Goal: Transaction & Acquisition: Purchase product/service

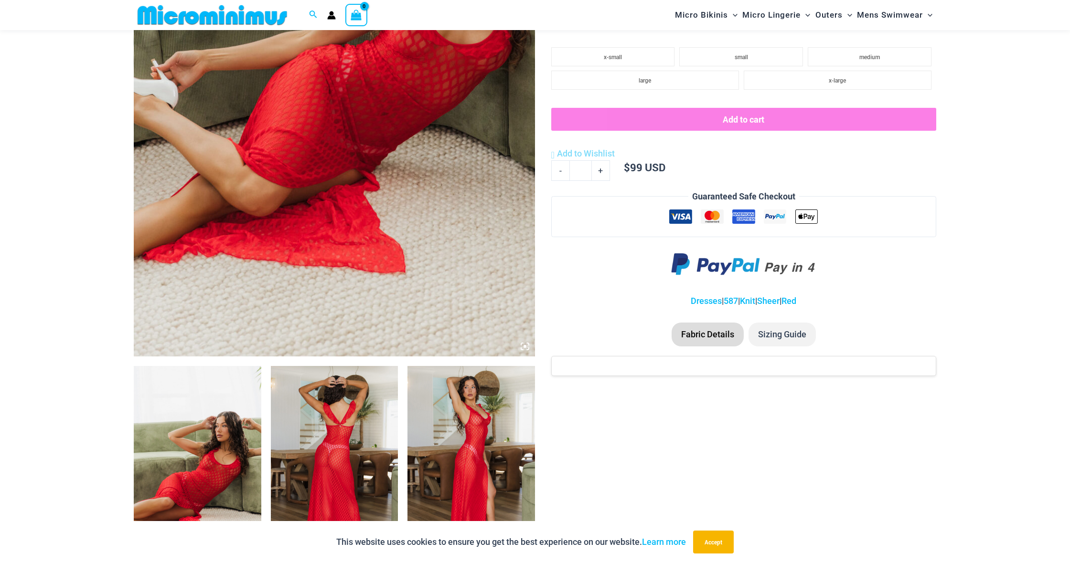
scroll to position [367, 0]
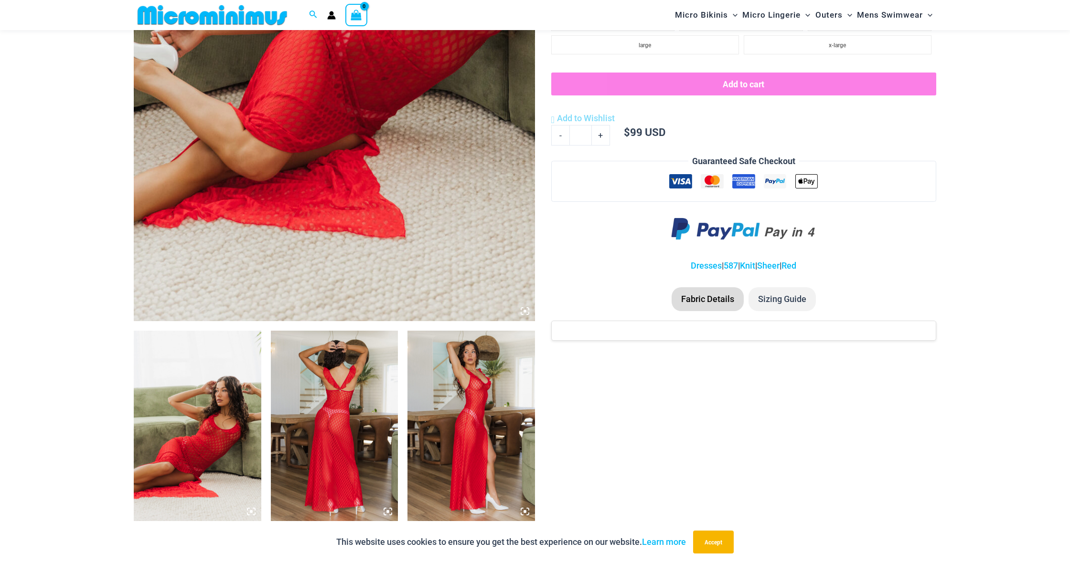
click at [243, 424] on img at bounding box center [198, 426] width 128 height 191
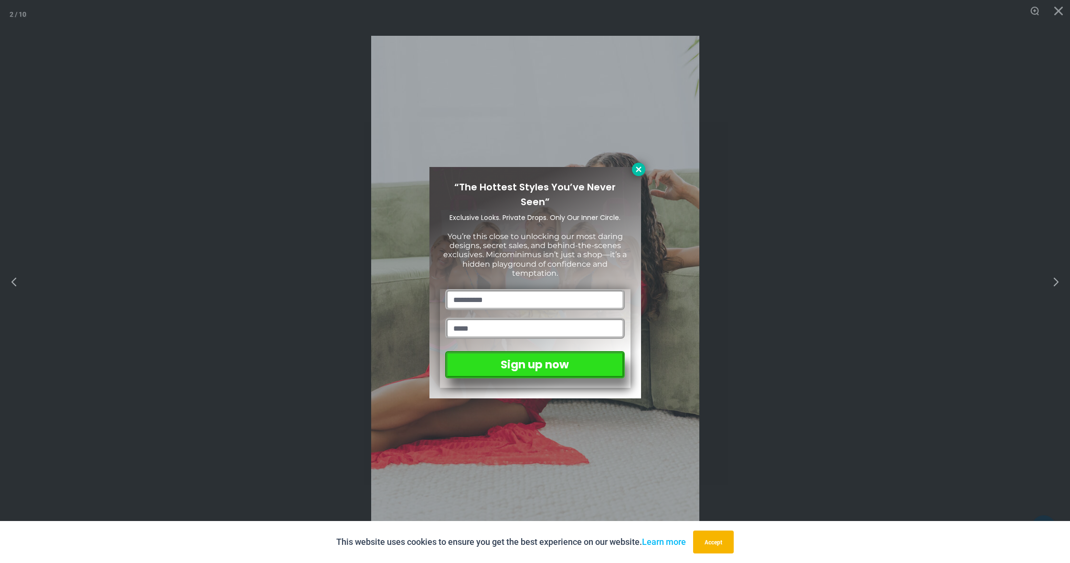
click at [638, 166] on icon at bounding box center [638, 169] width 9 height 9
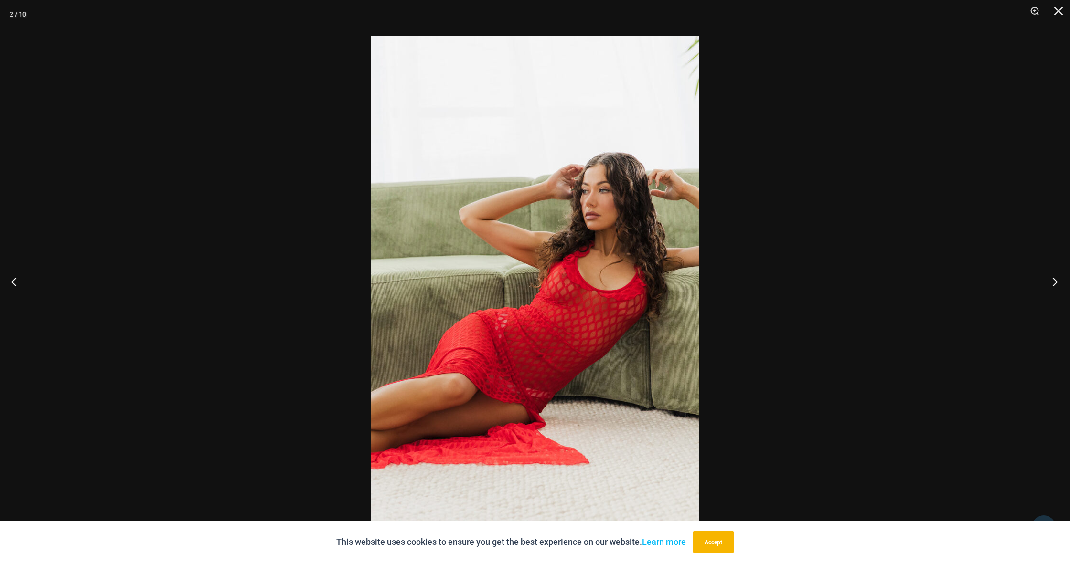
click at [1051, 281] on button "Next" at bounding box center [1052, 282] width 36 height 48
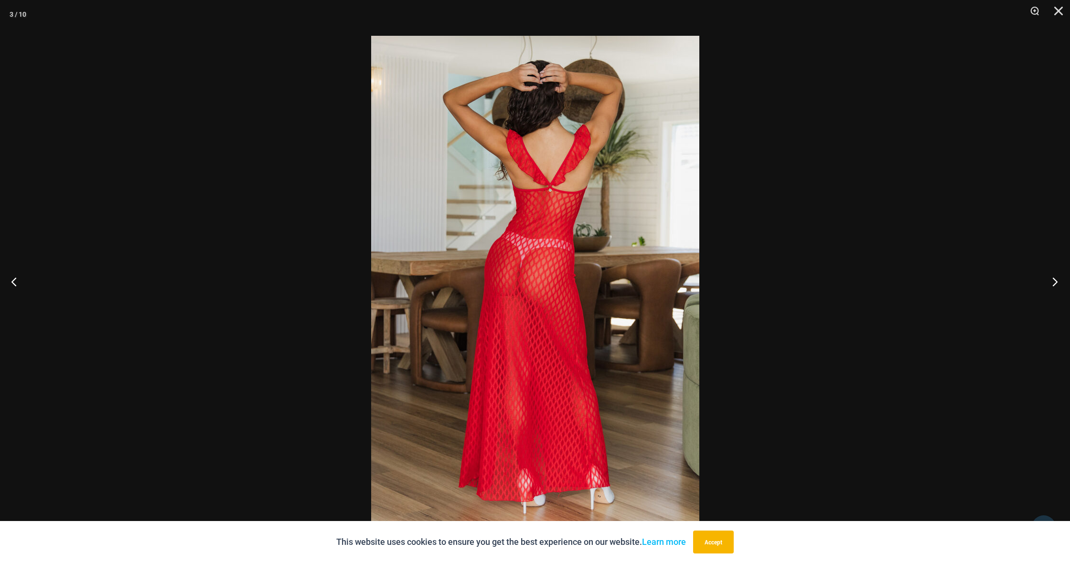
click at [1052, 281] on button "Next" at bounding box center [1052, 282] width 36 height 48
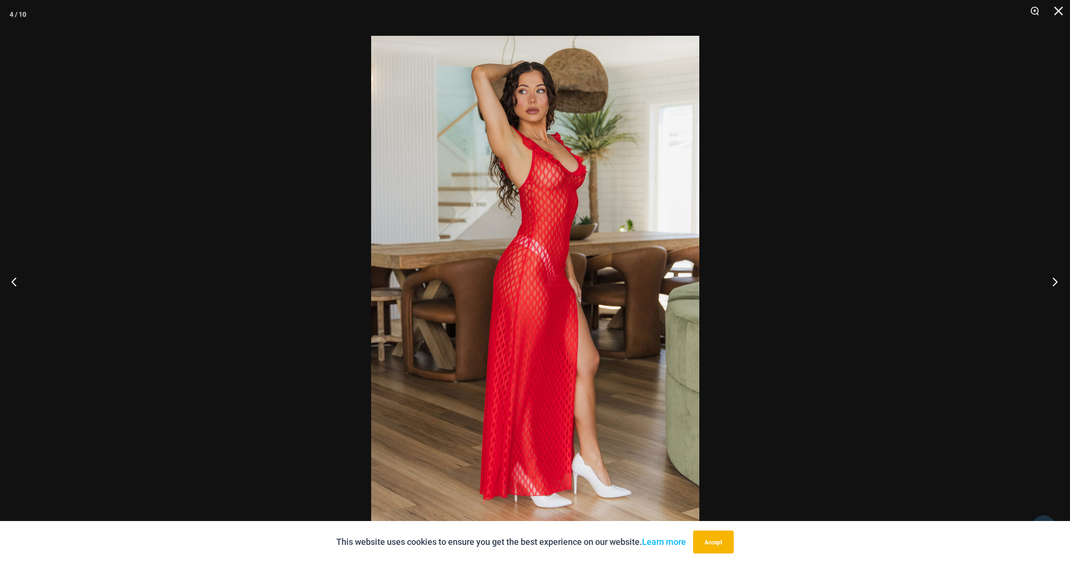
click at [1052, 281] on button "Next" at bounding box center [1052, 282] width 36 height 48
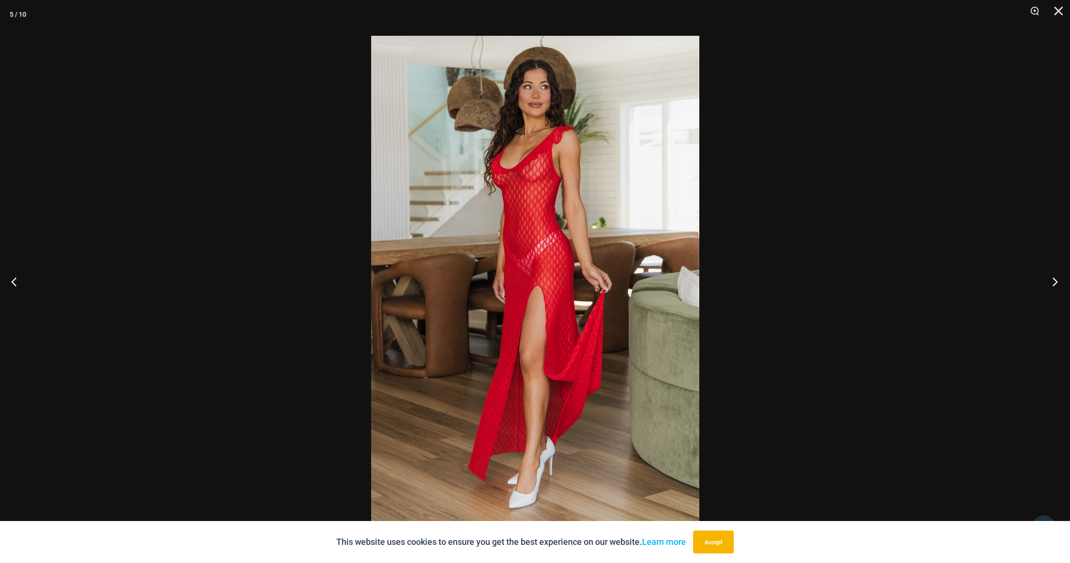
click at [1052, 281] on button "Next" at bounding box center [1052, 282] width 36 height 48
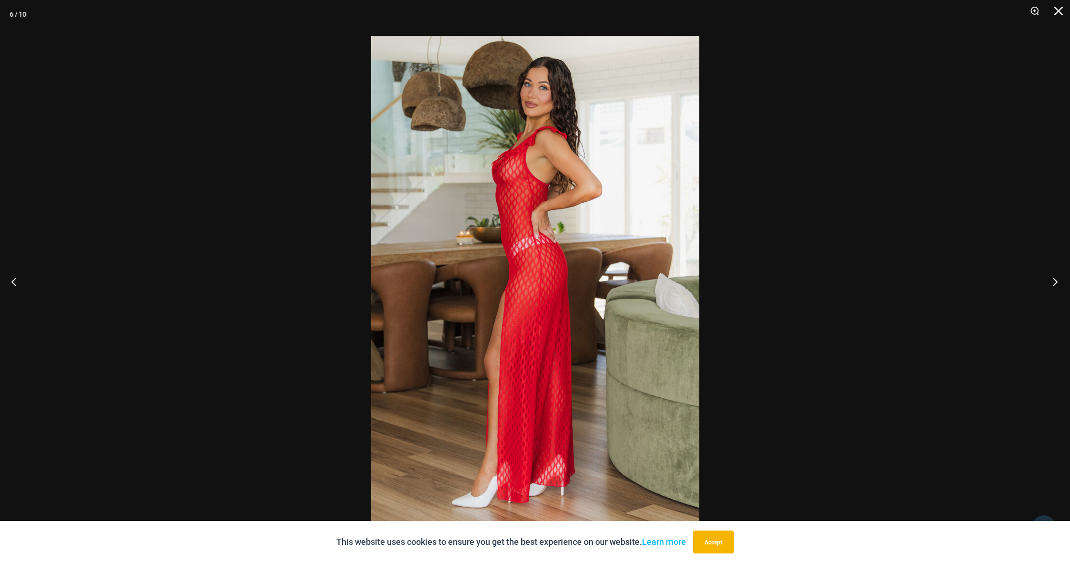
click at [1052, 281] on button "Next" at bounding box center [1052, 282] width 36 height 48
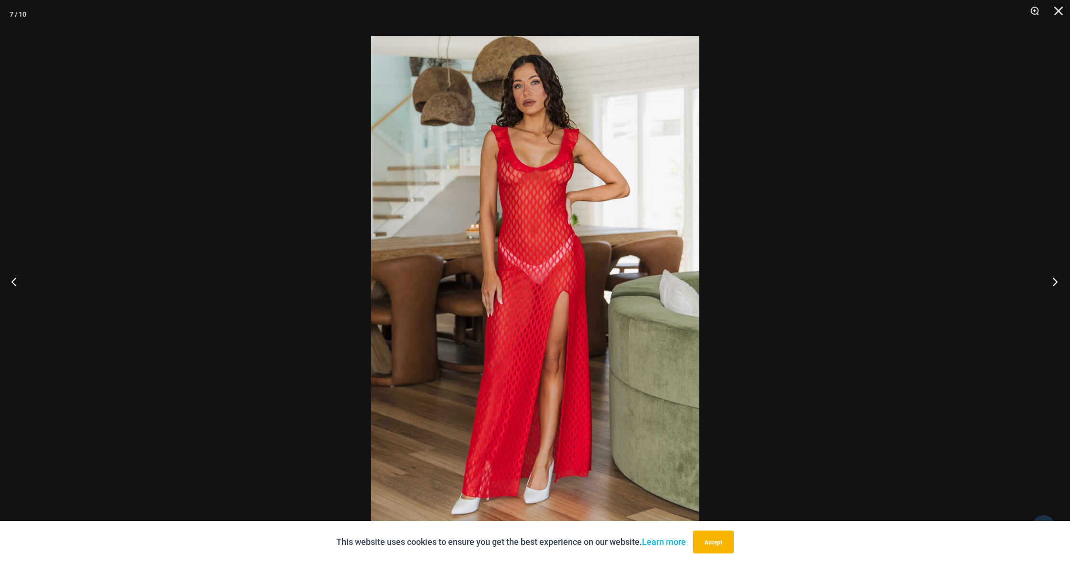
click at [1052, 281] on button "Next" at bounding box center [1052, 282] width 36 height 48
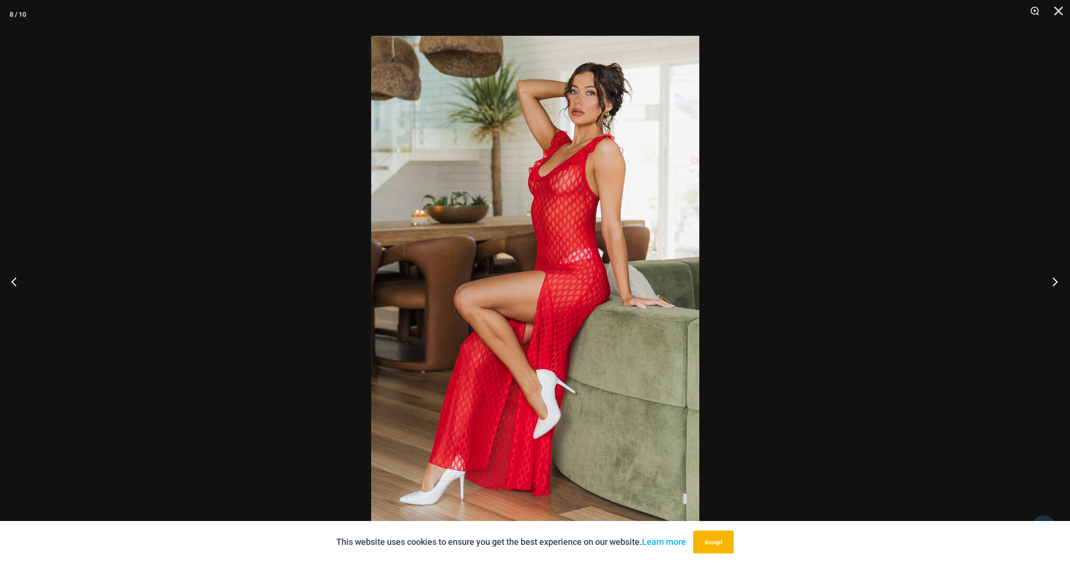
click at [1052, 281] on button "Next" at bounding box center [1052, 282] width 36 height 48
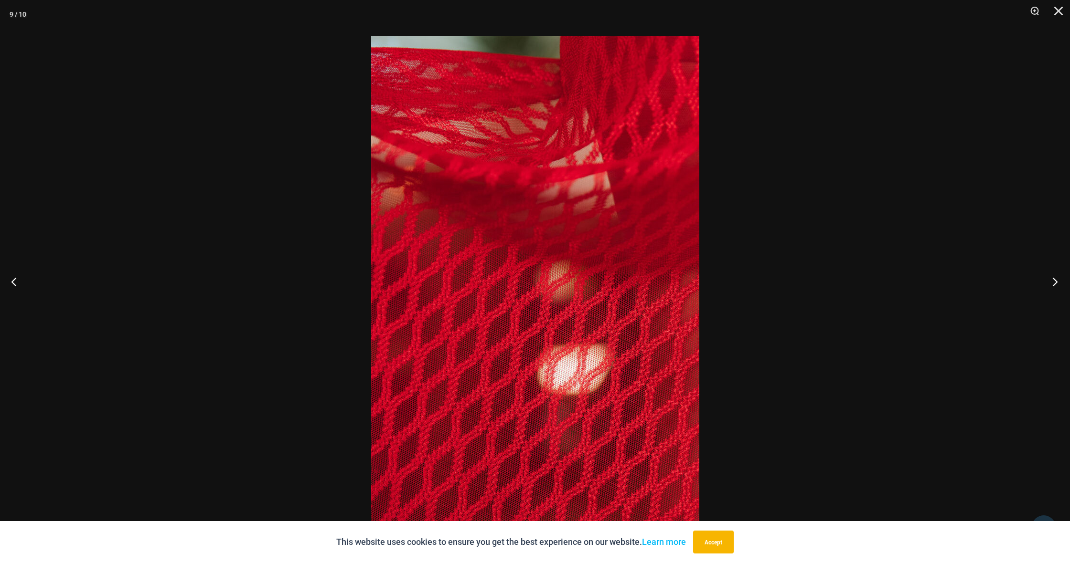
click at [1052, 281] on button "Next" at bounding box center [1052, 282] width 36 height 48
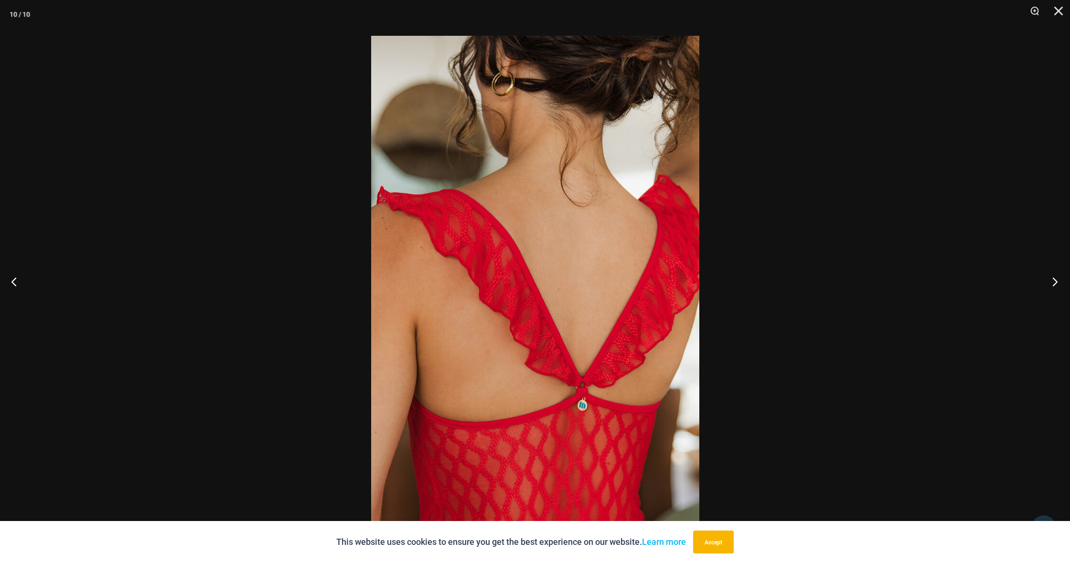
click at [1052, 281] on button "Next" at bounding box center [1052, 282] width 36 height 48
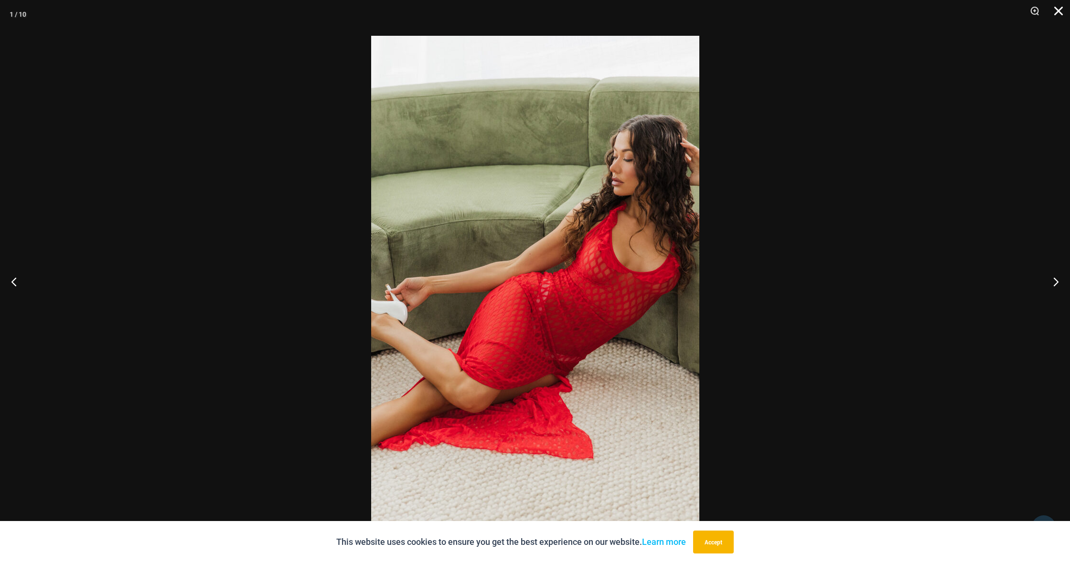
click at [1058, 17] on button "Close" at bounding box center [1055, 14] width 24 height 29
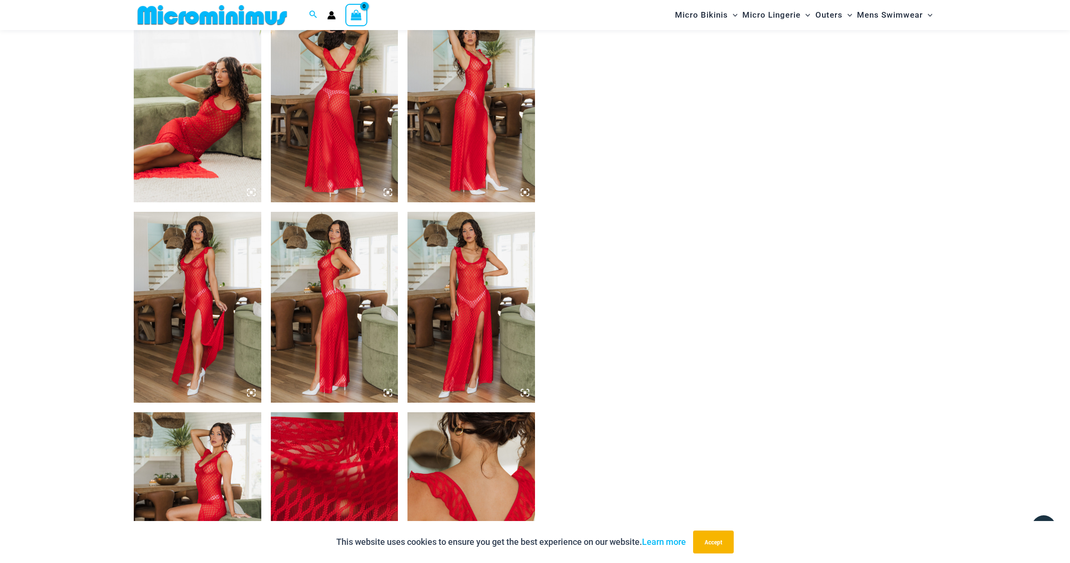
scroll to position [687, 0]
